Goal: Download file/media

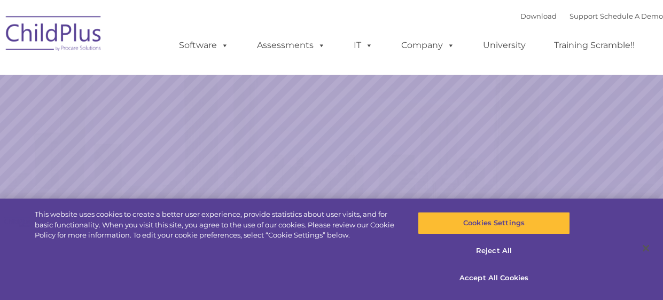
select select "MEDIUM"
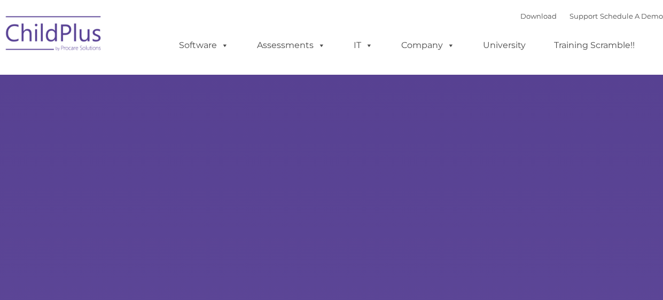
type input ""
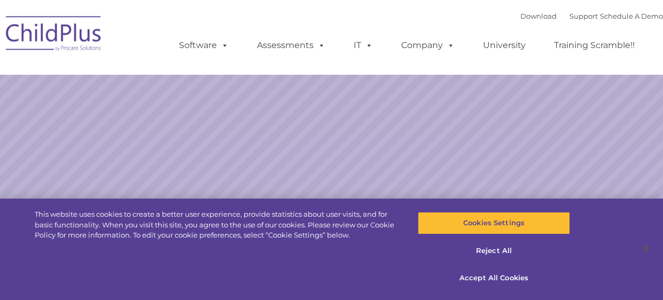
select select "MEDIUM"
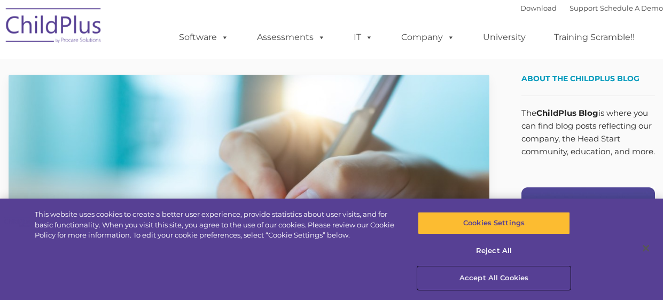
click at [515, 279] on button "Accept All Cookies" at bounding box center [494, 278] width 152 height 22
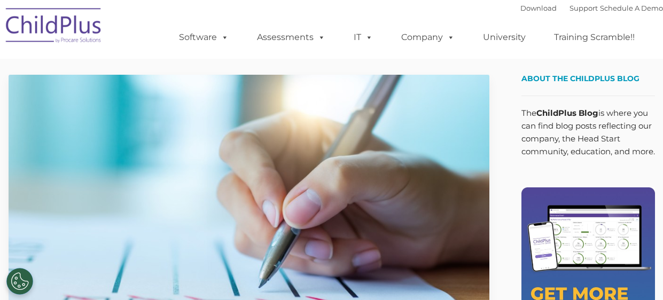
click at [76, 41] on img at bounding box center [54, 27] width 107 height 53
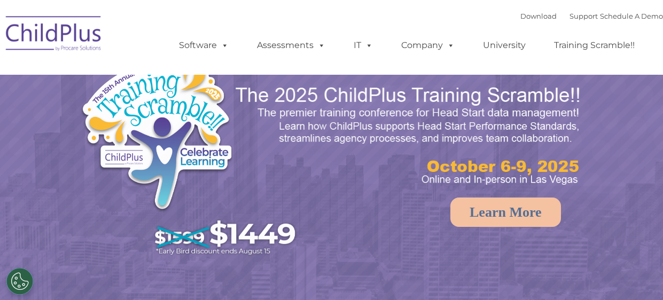
select select "MEDIUM"
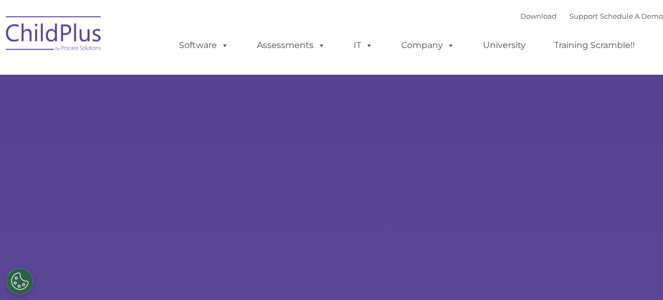
select select "MEDIUM"
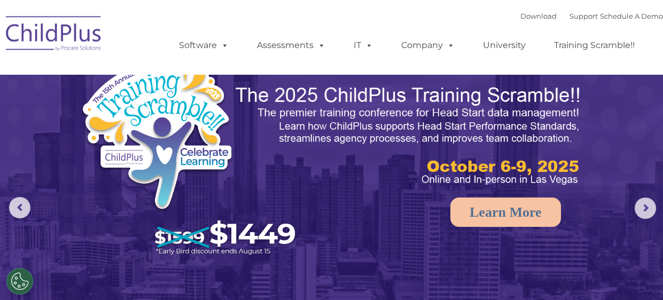
click at [38, 51] on img at bounding box center [54, 35] width 107 height 53
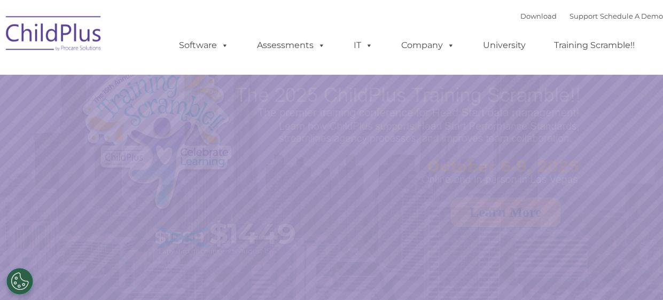
select select "MEDIUM"
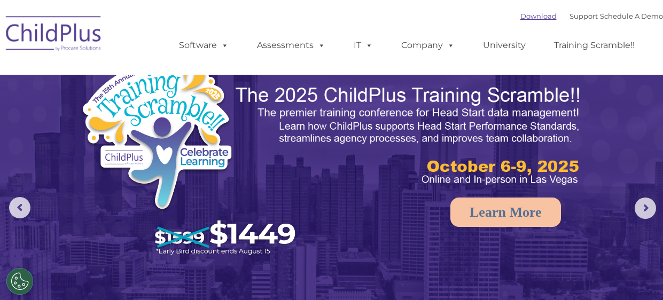
click at [520, 14] on link "Download" at bounding box center [538, 16] width 36 height 9
